Goal: Task Accomplishment & Management: Complete application form

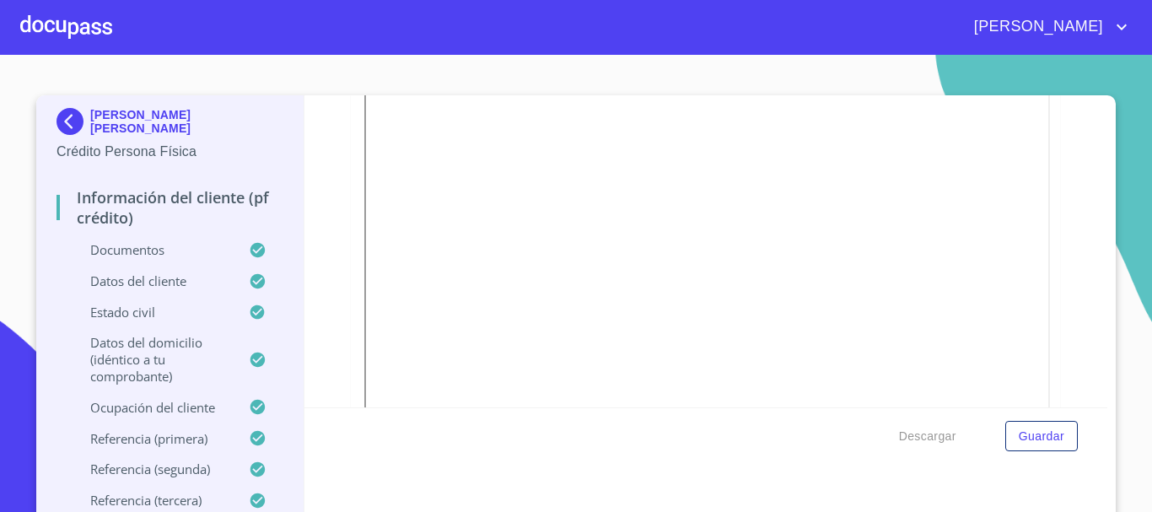
scroll to position [1771, 0]
click at [83, 36] on div at bounding box center [66, 27] width 92 height 54
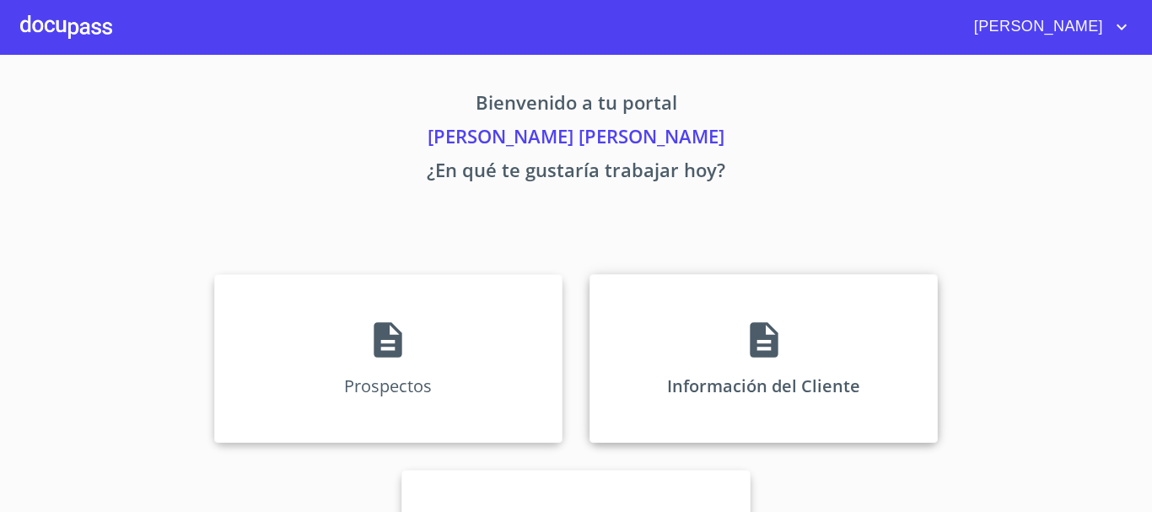
click at [671, 321] on div "Información del Cliente" at bounding box center [764, 358] width 348 height 169
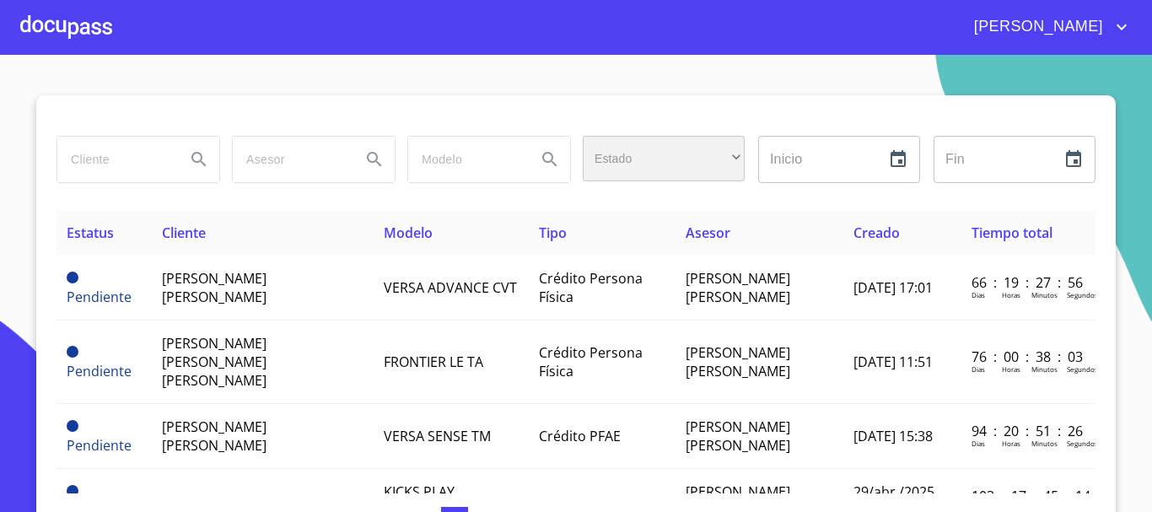
click at [659, 170] on div "​" at bounding box center [664, 159] width 162 height 46
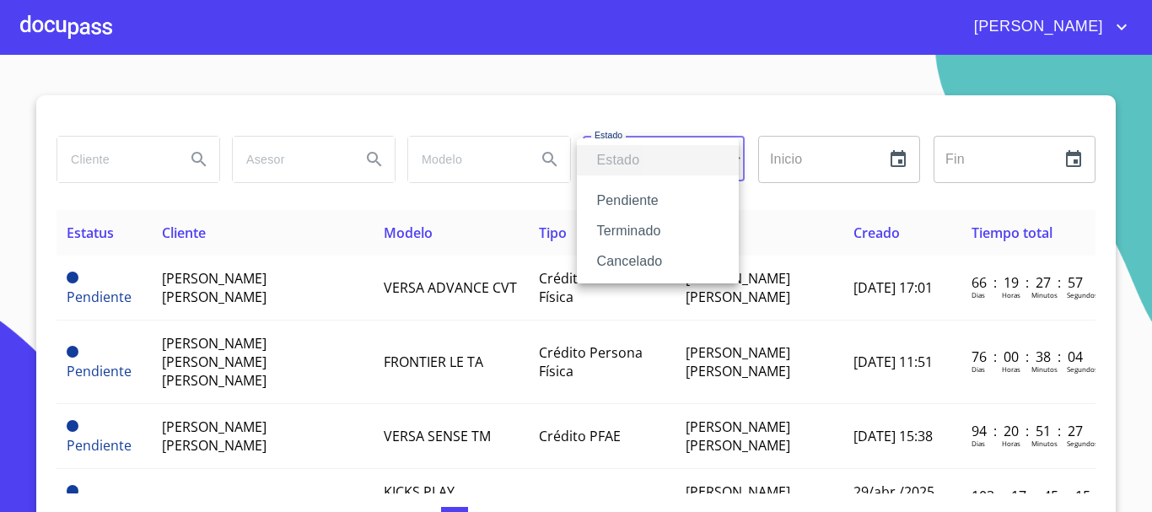
click at [659, 223] on li "Terminado" at bounding box center [658, 231] width 162 height 30
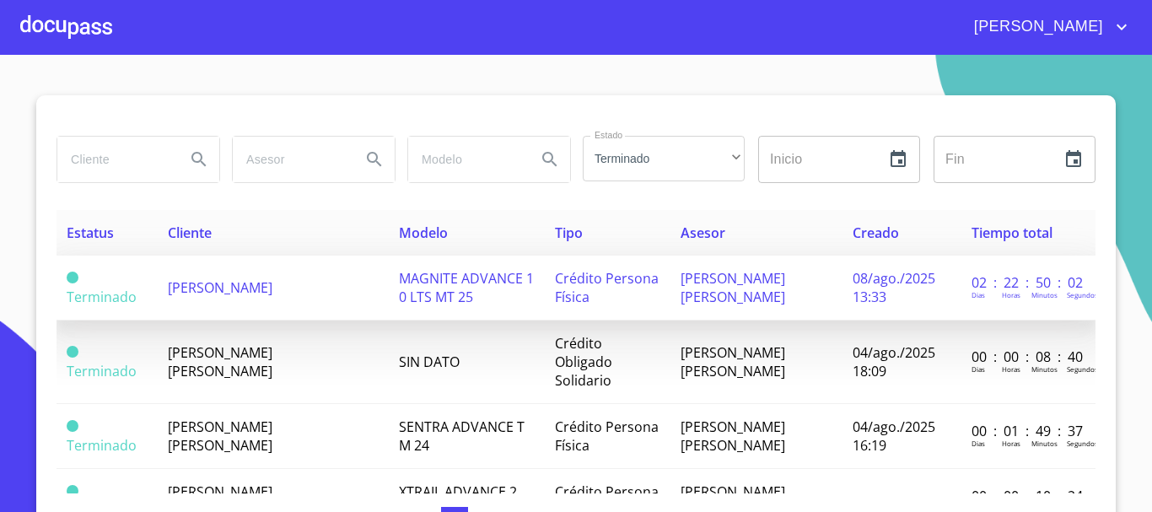
click at [399, 292] on span "MAGNITE ADVANCE 1 0 LTS MT 25" at bounding box center [466, 287] width 135 height 37
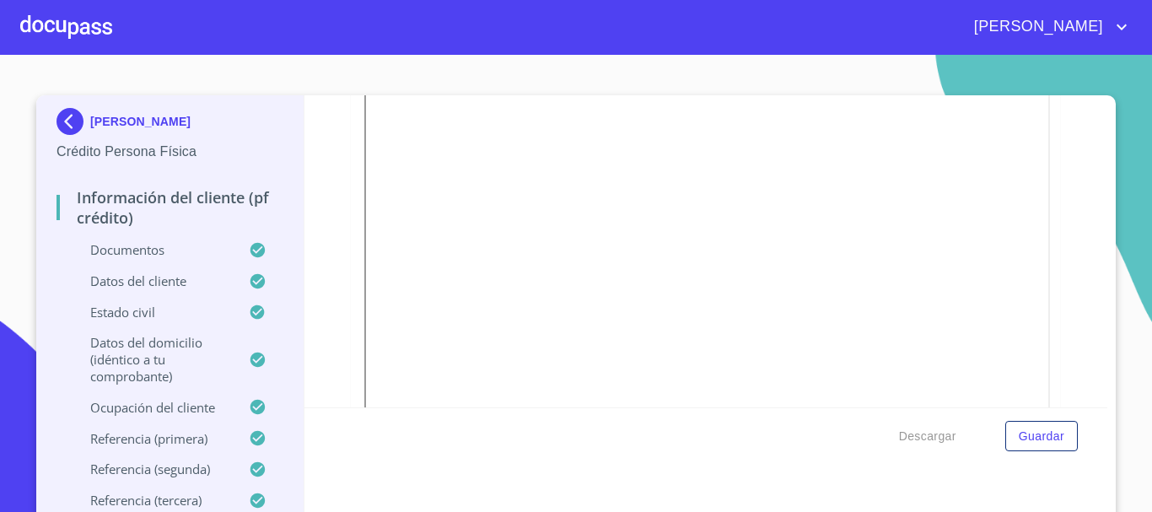
scroll to position [590, 0]
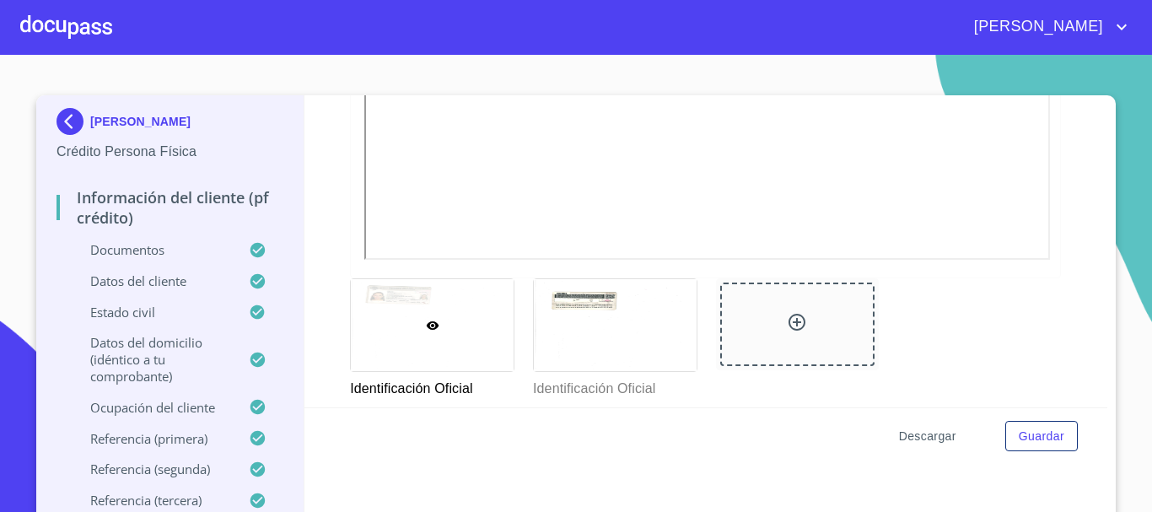
click at [871, 441] on span "Descargar" at bounding box center [927, 436] width 57 height 21
